Goal: Information Seeking & Learning: Learn about a topic

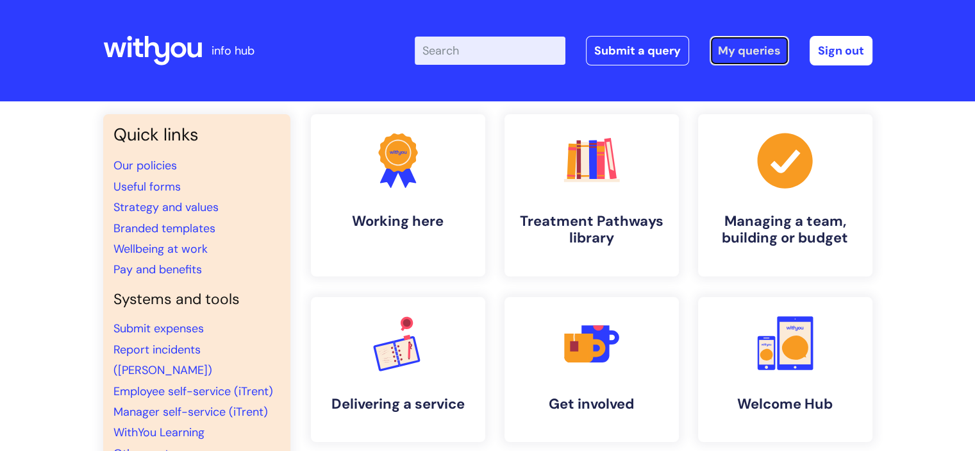
click at [727, 50] on link "My queries" at bounding box center [748, 50] width 79 height 29
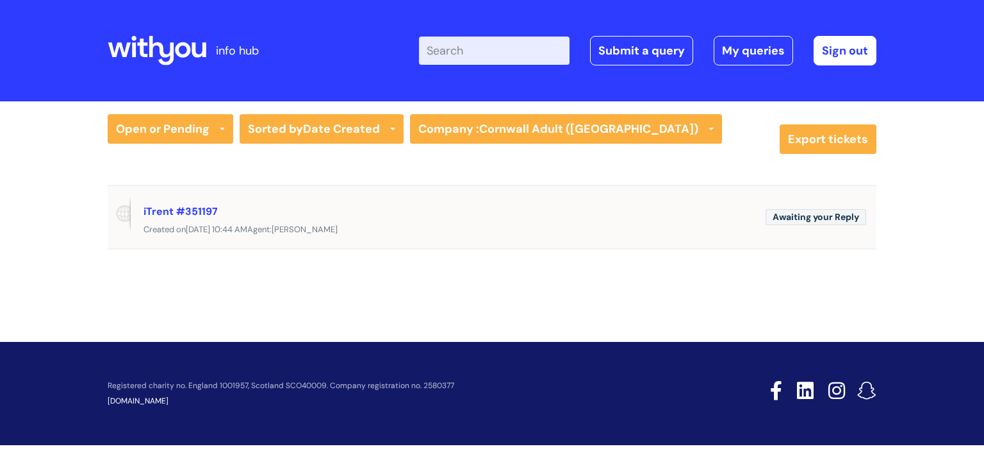
click at [295, 225] on div "Created on Mon, 22 Sep at 10:44 AM Agent: Martyna Bejgrowicz" at bounding box center [492, 230] width 769 height 16
click at [195, 211] on link "iTrent #351197" at bounding box center [181, 210] width 74 height 13
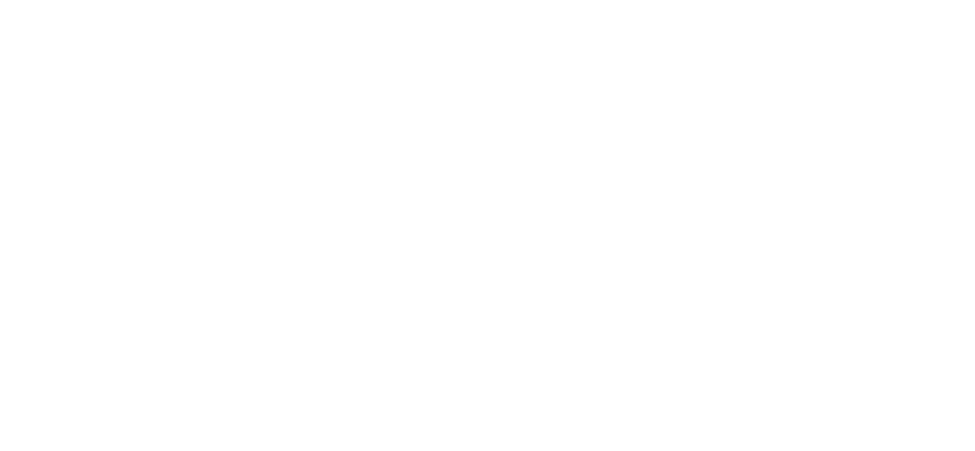
select select "System/software"
select select "Another System"
select select "I’ve got a login issue"
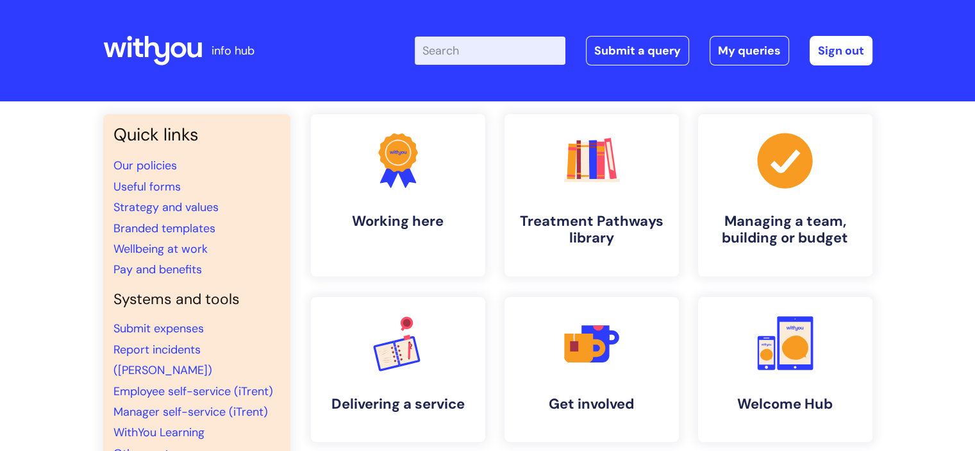
click at [485, 55] on input "Enter your search term here..." at bounding box center [490, 51] width 151 height 28
type input "staff sicknes"
click button "Search" at bounding box center [0, 0] width 0 height 0
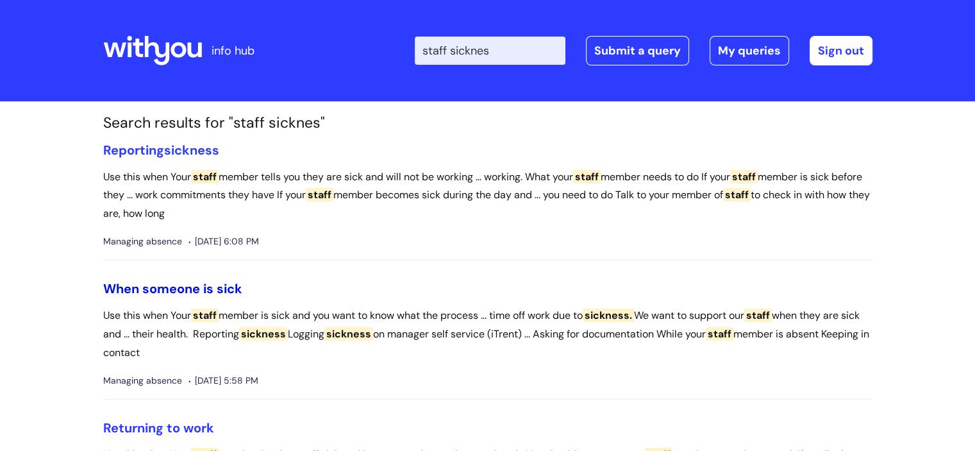
click at [218, 284] on link "When someone is sick" at bounding box center [172, 288] width 139 height 17
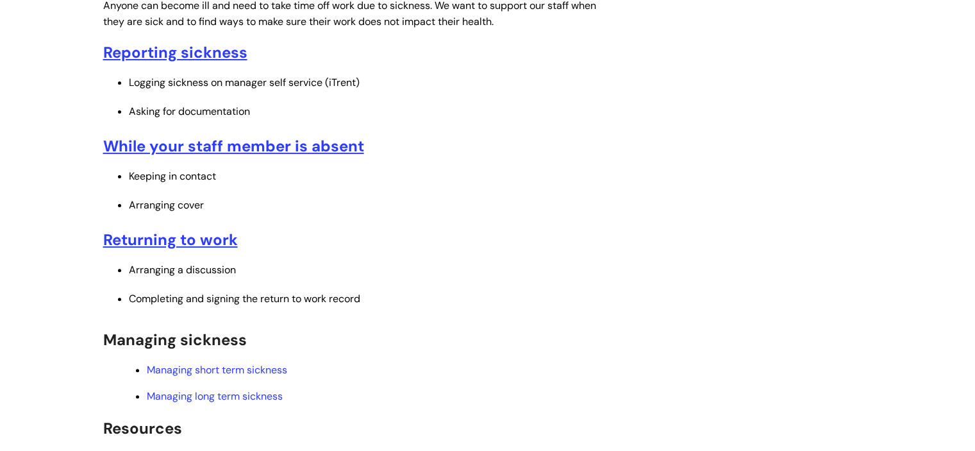
scroll to position [355, 0]
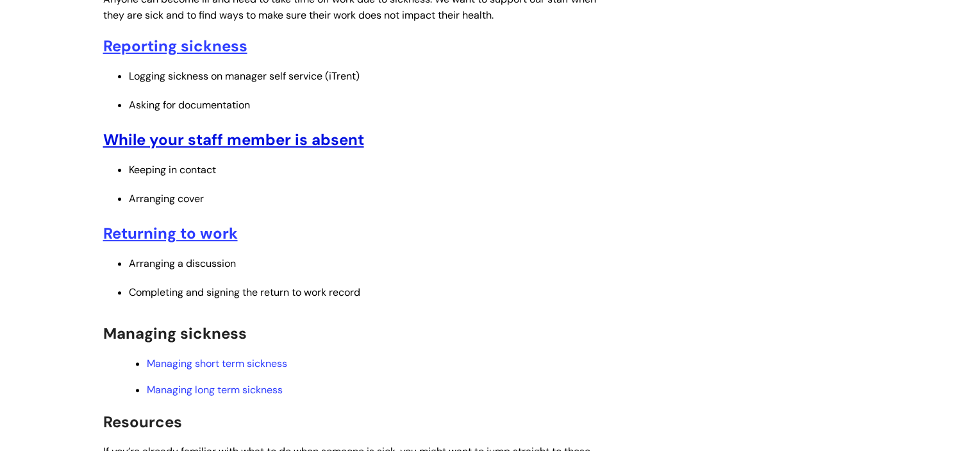
click at [251, 138] on u "While your staff member is absent" at bounding box center [233, 139] width 261 height 20
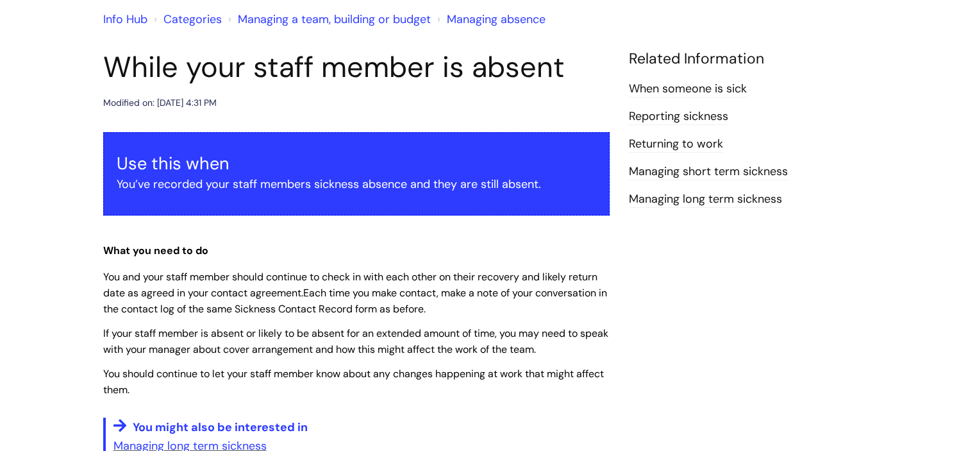
scroll to position [103, 0]
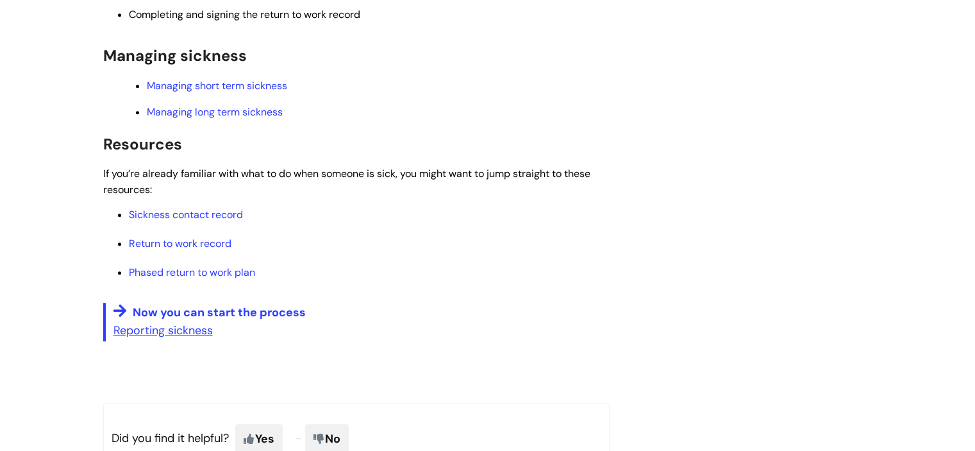
scroll to position [634, 0]
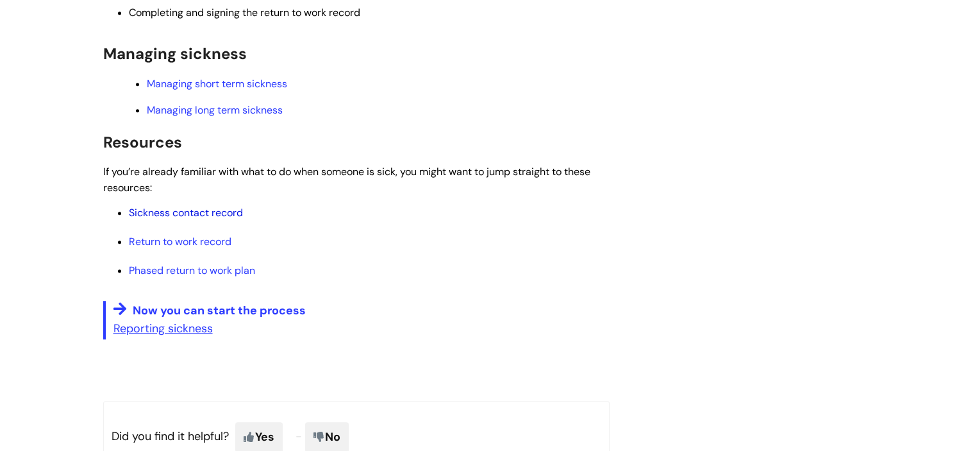
click at [194, 211] on link "Sickness contact record" at bounding box center [186, 212] width 114 height 13
click at [172, 239] on link "Return to work record" at bounding box center [180, 241] width 103 height 13
click at [179, 277] on link "Phased return to work plan" at bounding box center [192, 269] width 126 height 13
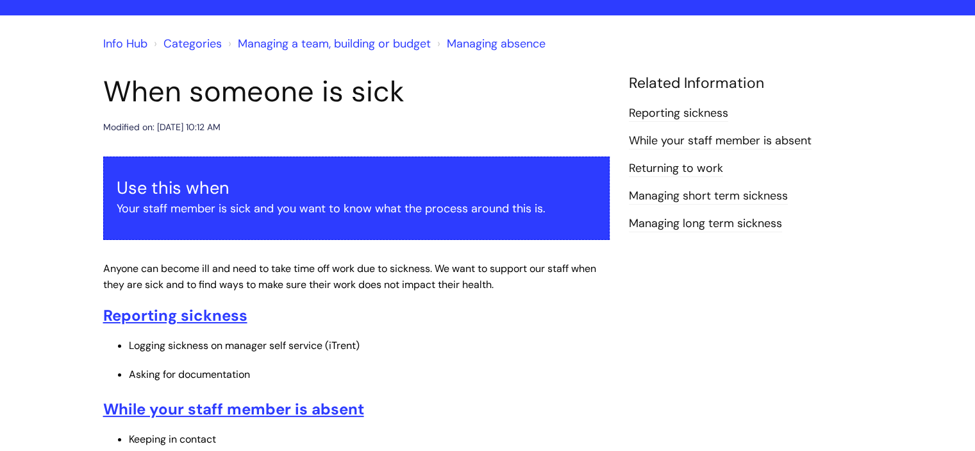
scroll to position [0, 0]
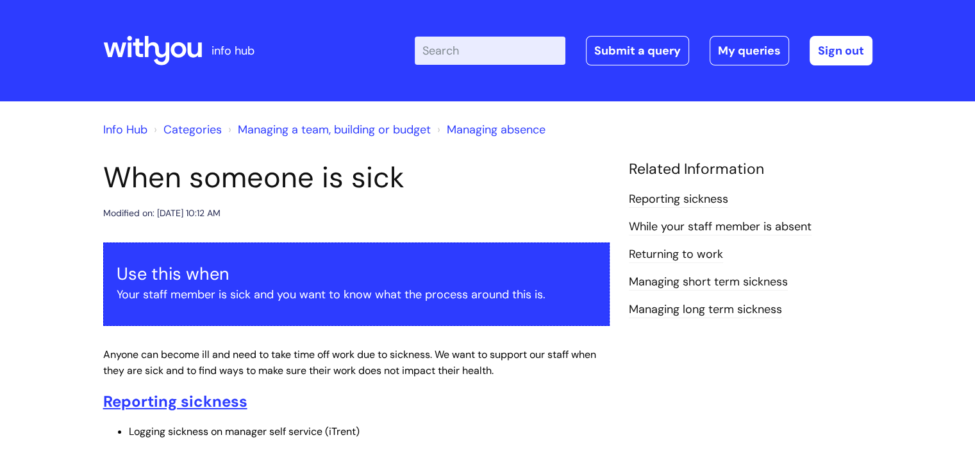
click at [172, 44] on icon at bounding box center [152, 50] width 99 height 31
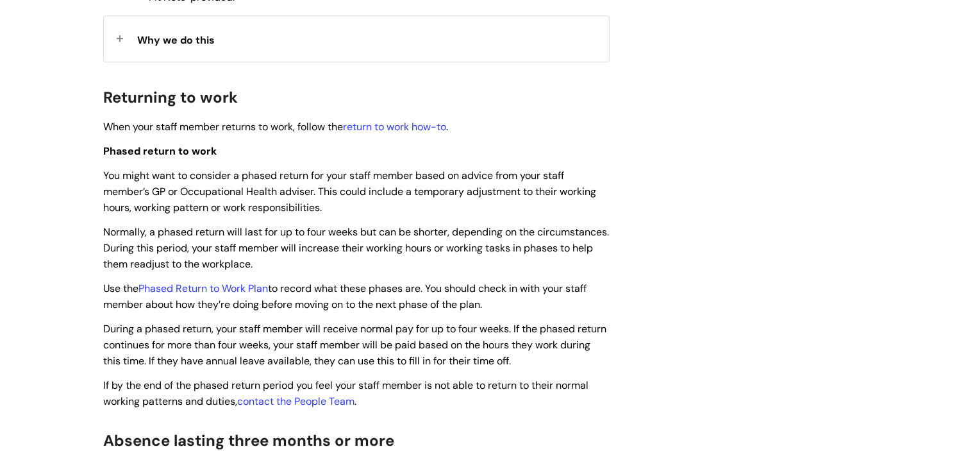
scroll to position [638, 0]
